Goal: Navigation & Orientation: Find specific page/section

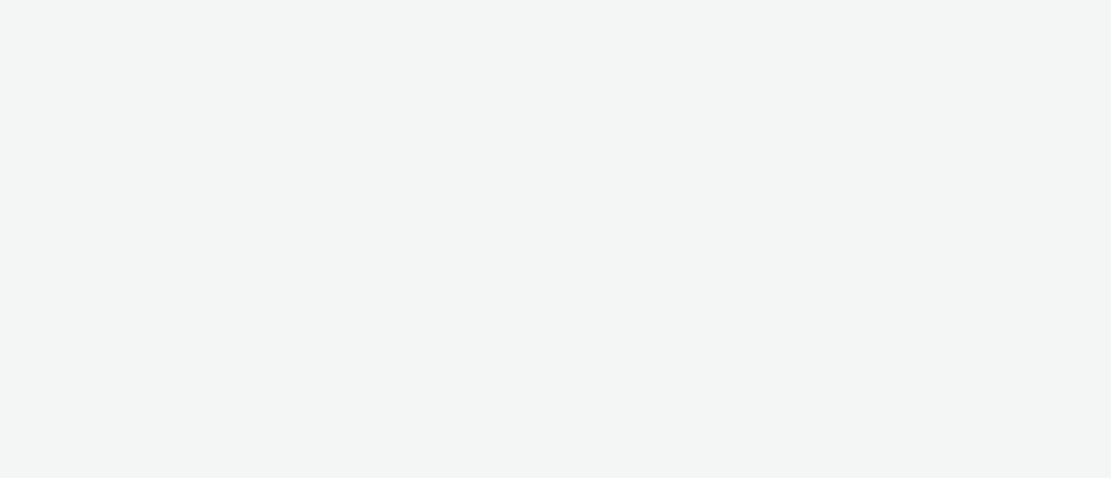
select select "ae52c008-e792-49d8-946c-ea980fe75bf6"
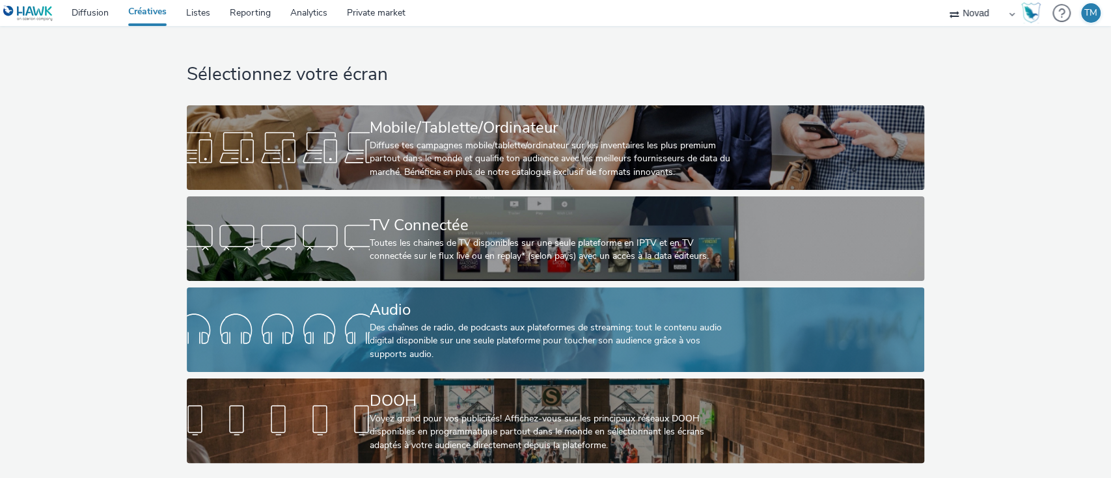
click at [426, 328] on div "Des chaînes de radio, de podcasts aux plateformes de streaming: tout le contenu…" at bounding box center [553, 342] width 366 height 40
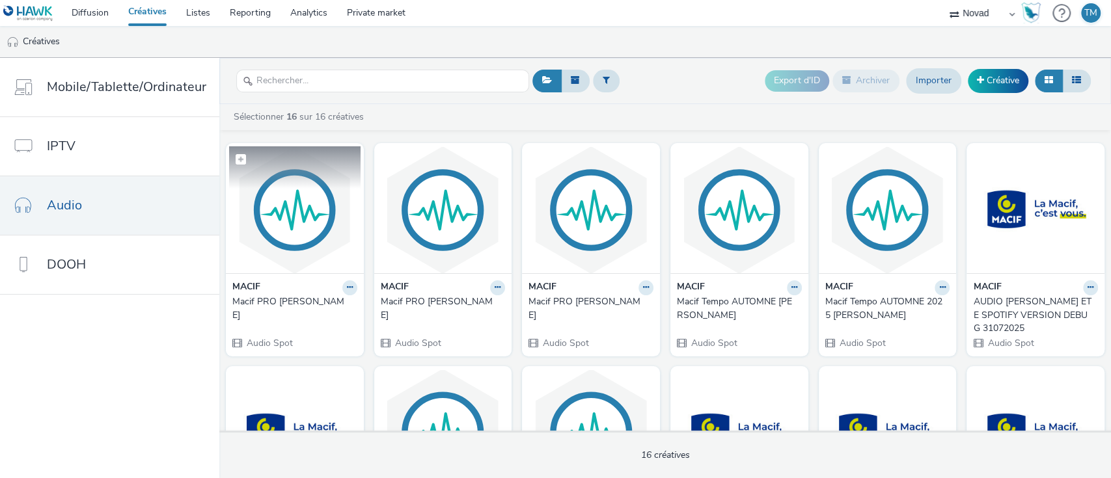
click at [284, 228] on img at bounding box center [294, 209] width 131 height 127
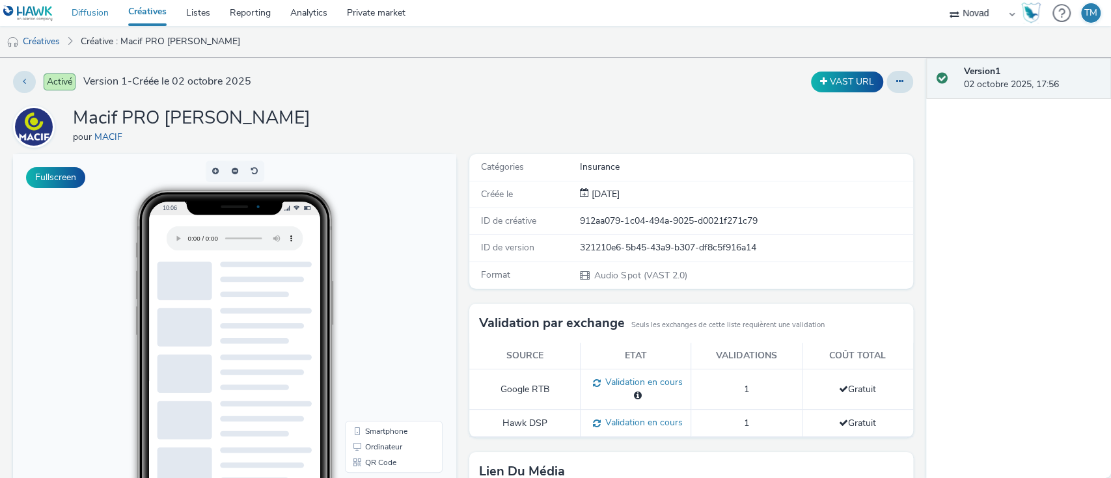
click at [87, 14] on link "Diffusion" at bounding box center [90, 13] width 57 height 26
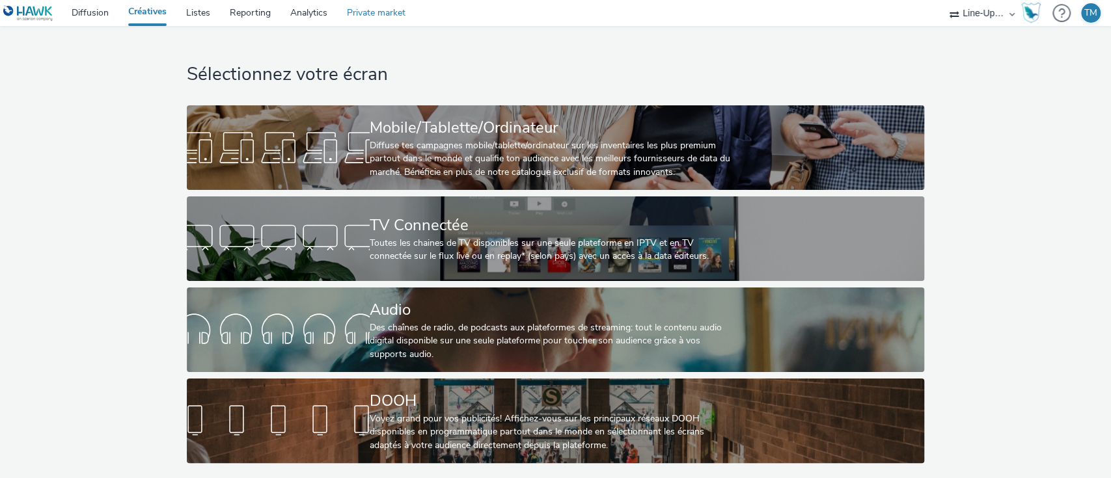
click at [359, 20] on link "Private market" at bounding box center [376, 13] width 78 height 26
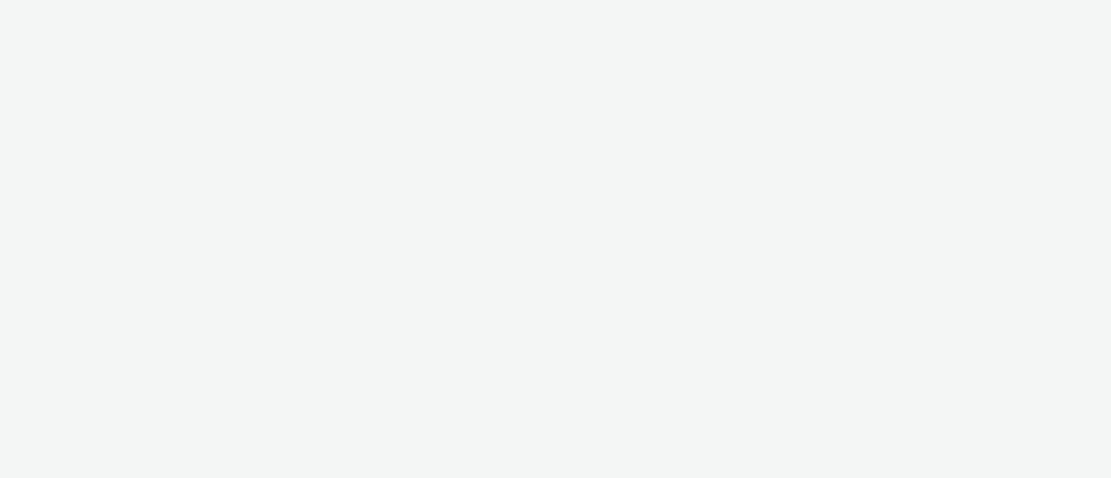
select select "f4205e5d-bd10-4da0-b716-125865d7aa0a"
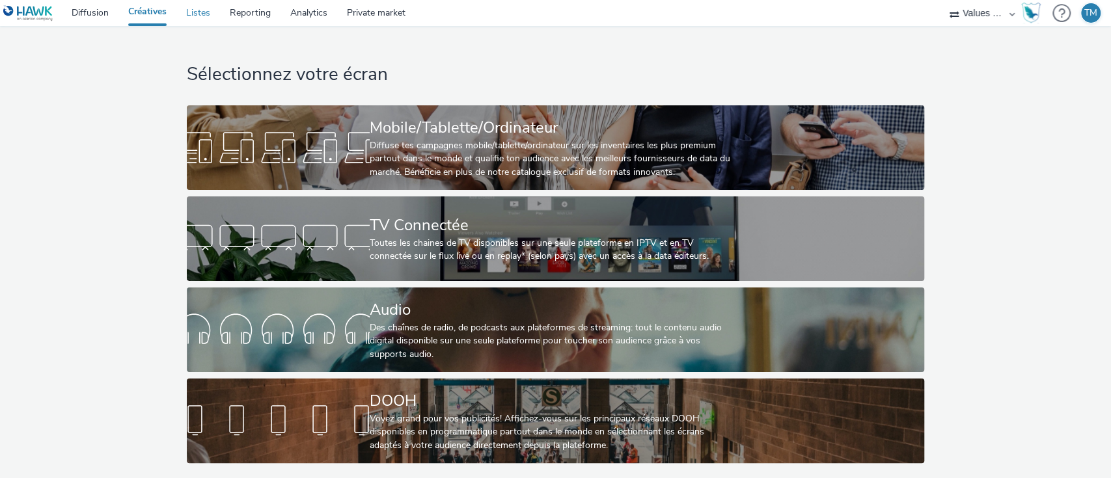
click at [190, 10] on link "Listes" at bounding box center [198, 13] width 44 height 26
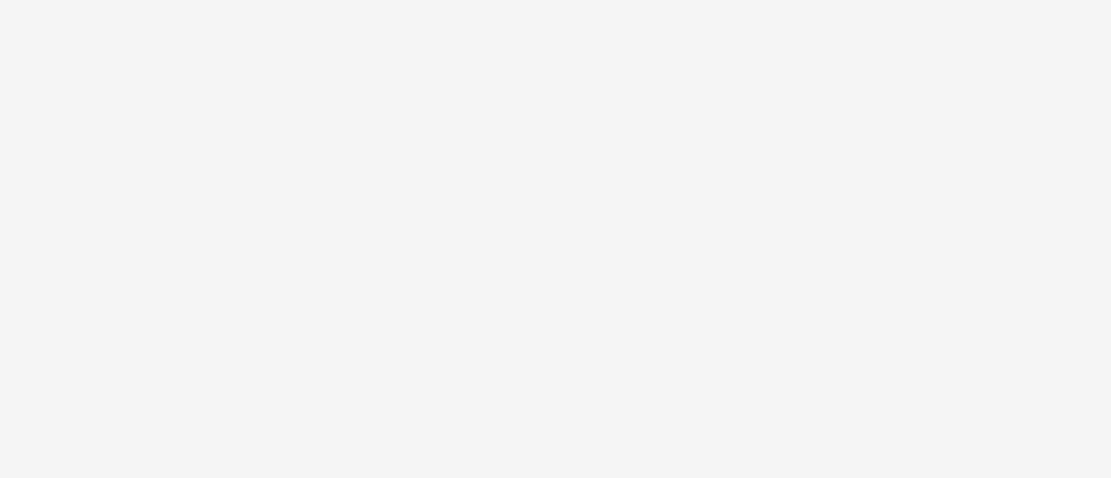
select select "f4205e5d-bd10-4da0-b716-125865d7aa0a"
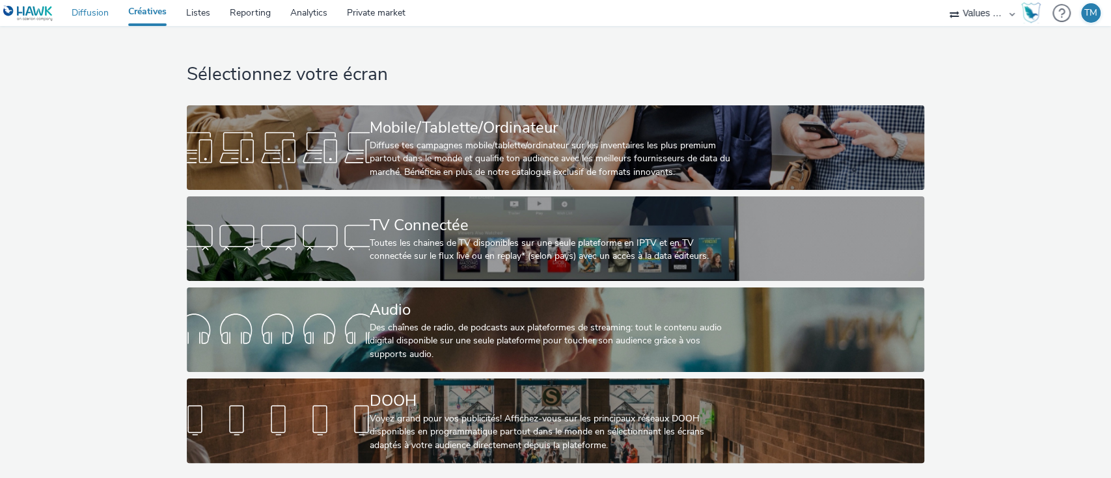
click at [78, 14] on link "Diffusion" at bounding box center [90, 13] width 57 height 26
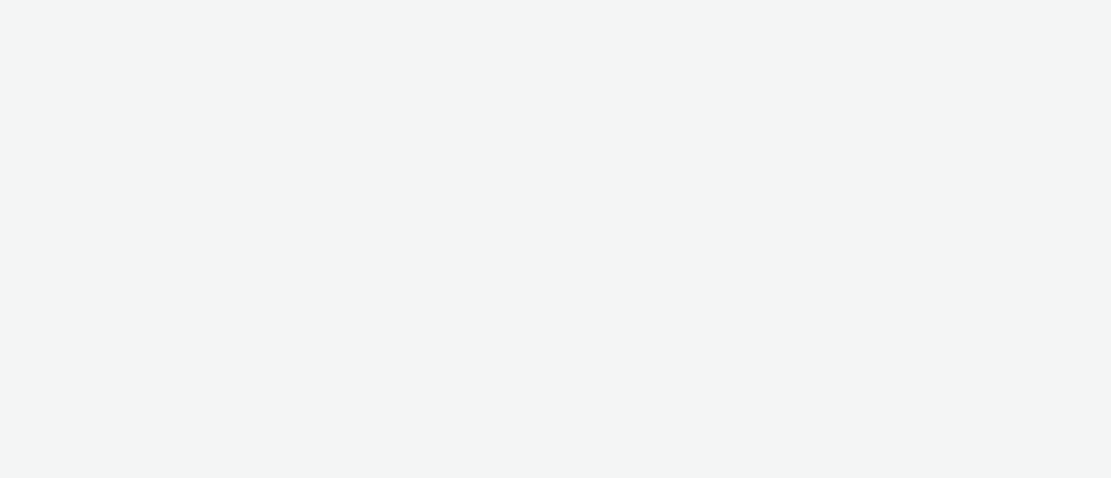
select select "f4205e5d-bd10-4da0-b716-125865d7aa0a"
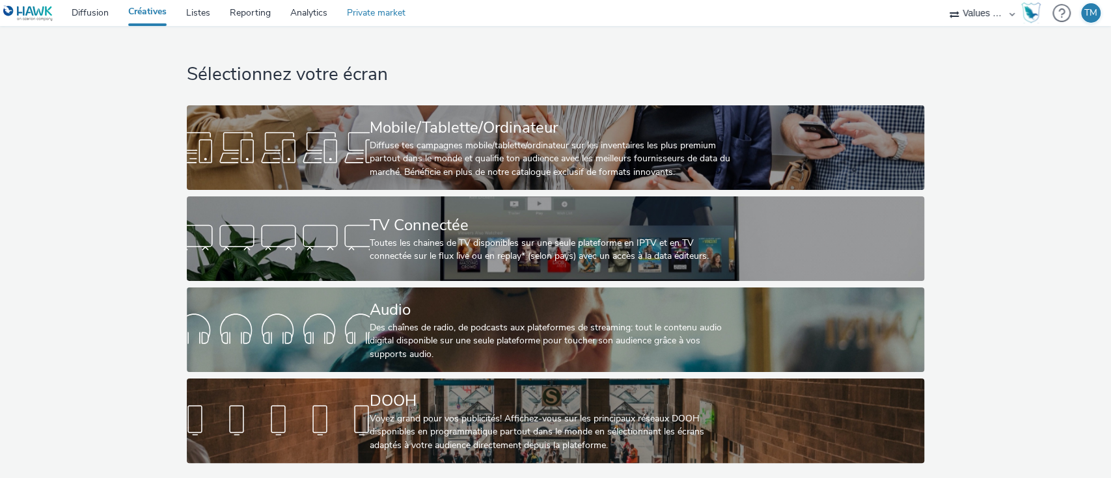
click at [364, 13] on link "Private market" at bounding box center [376, 13] width 78 height 26
